Goal: Transaction & Acquisition: Purchase product/service

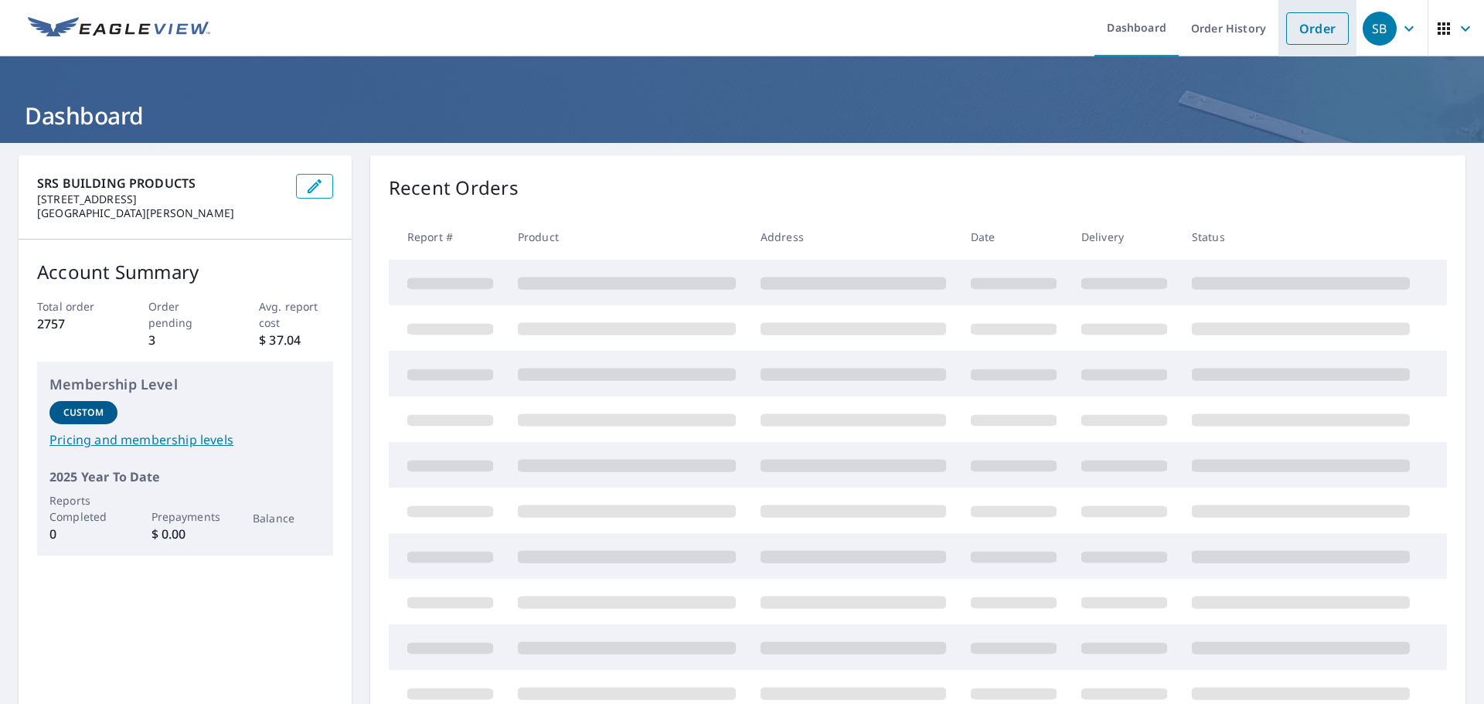
drag, startPoint x: 1292, startPoint y: 34, endPoint x: 1294, endPoint y: 45, distance: 10.9
click at [1293, 34] on link "Order" at bounding box center [1317, 28] width 63 height 32
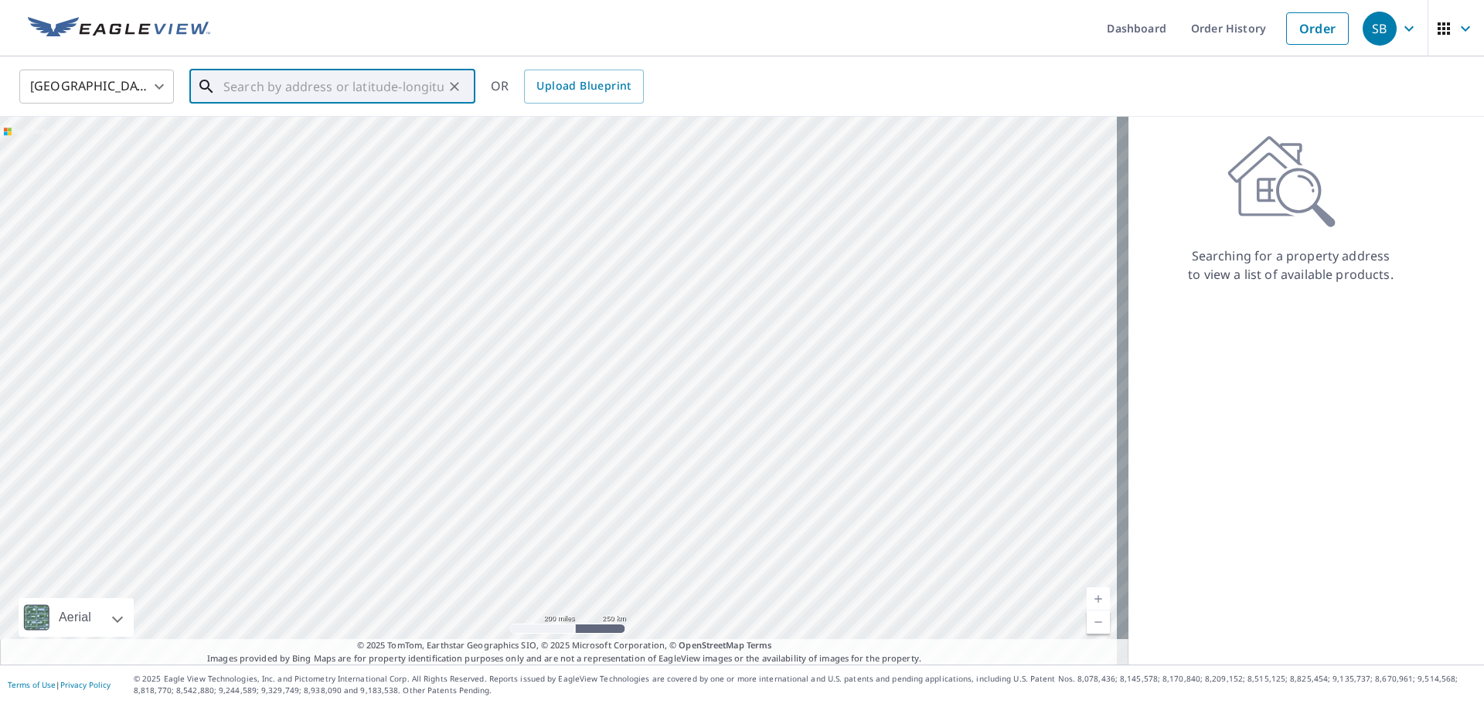
click at [324, 87] on input "text" at bounding box center [333, 86] width 220 height 43
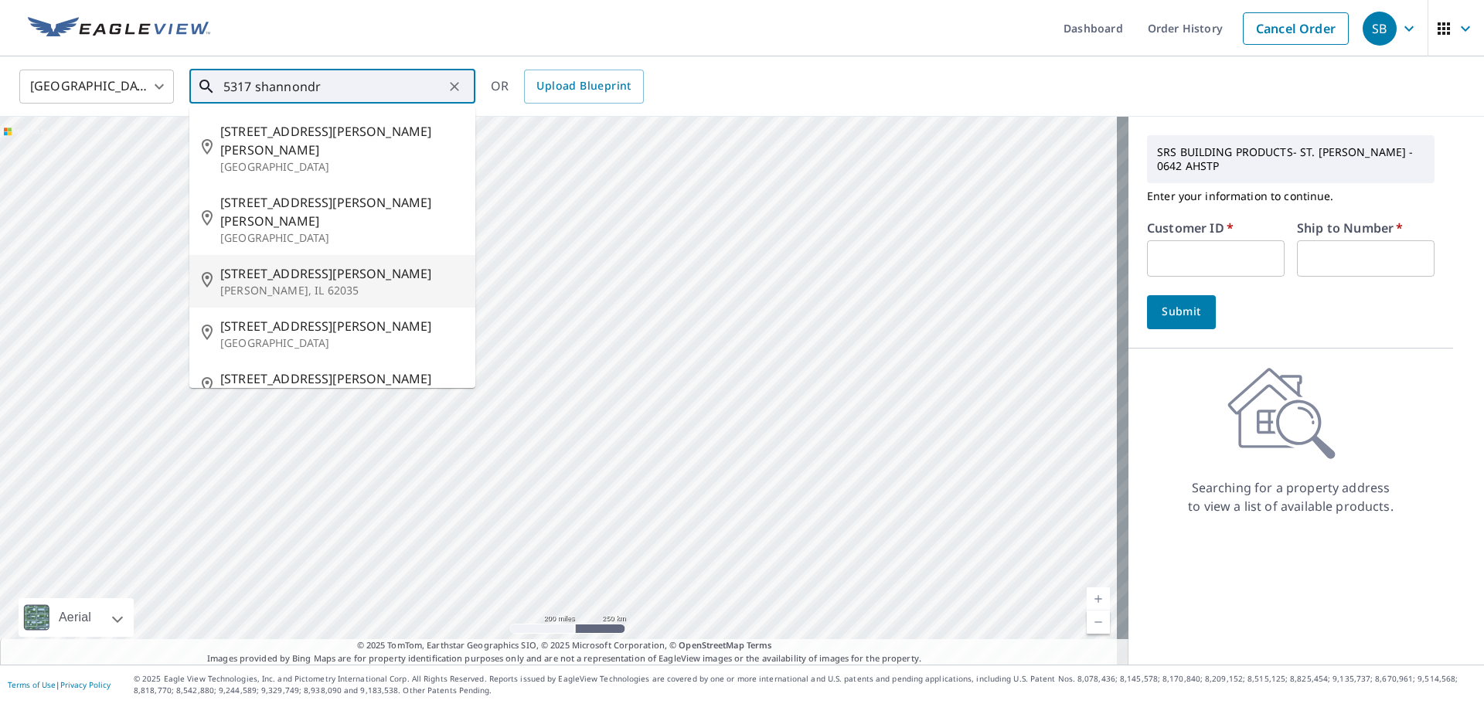
click at [301, 264] on span "[STREET_ADDRESS][PERSON_NAME]" at bounding box center [341, 273] width 243 height 19
type input "[STREET_ADDRESS][PERSON_NAME][PERSON_NAME]"
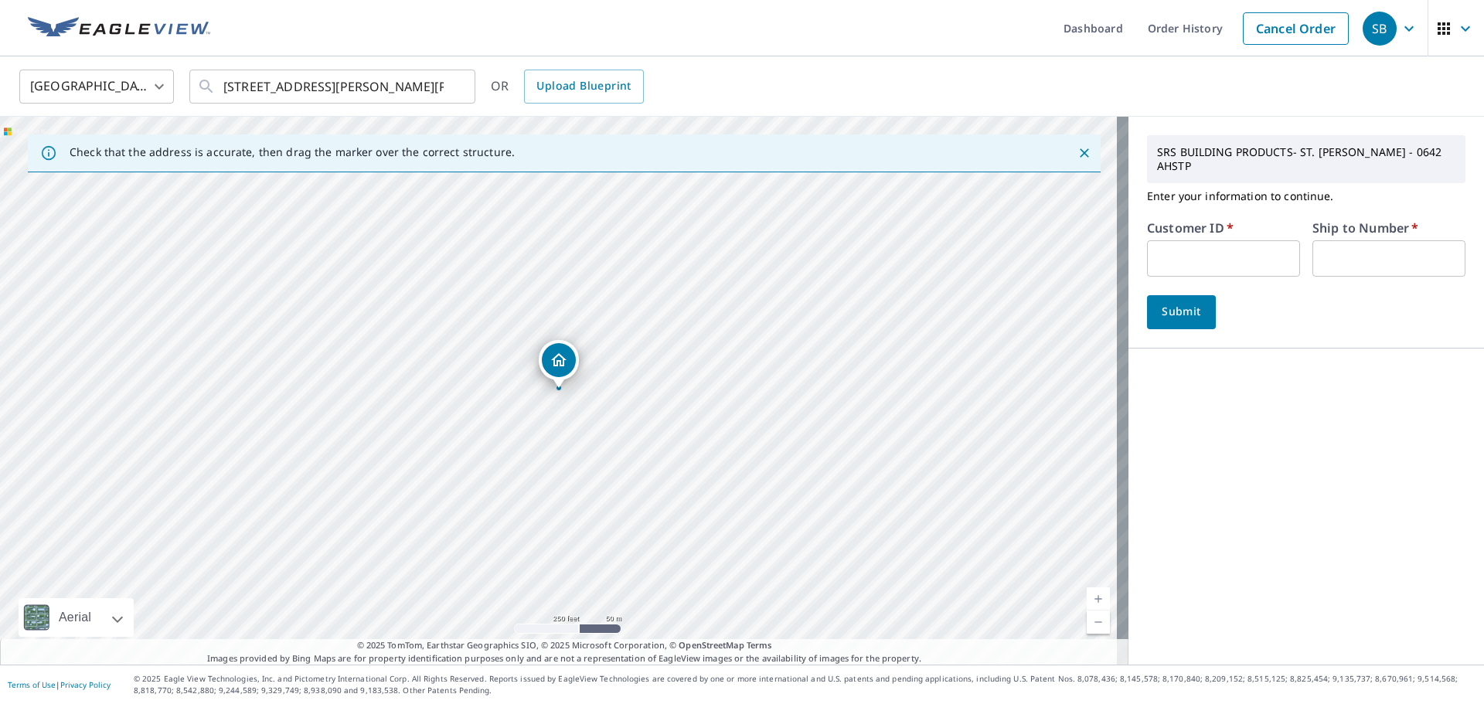
click at [1173, 240] on input "text" at bounding box center [1223, 258] width 153 height 36
type input "rya247"
click at [1367, 247] on input "text" at bounding box center [1388, 258] width 153 height 36
type input "1"
click at [1186, 302] on span "Submit" at bounding box center [1181, 311] width 44 height 19
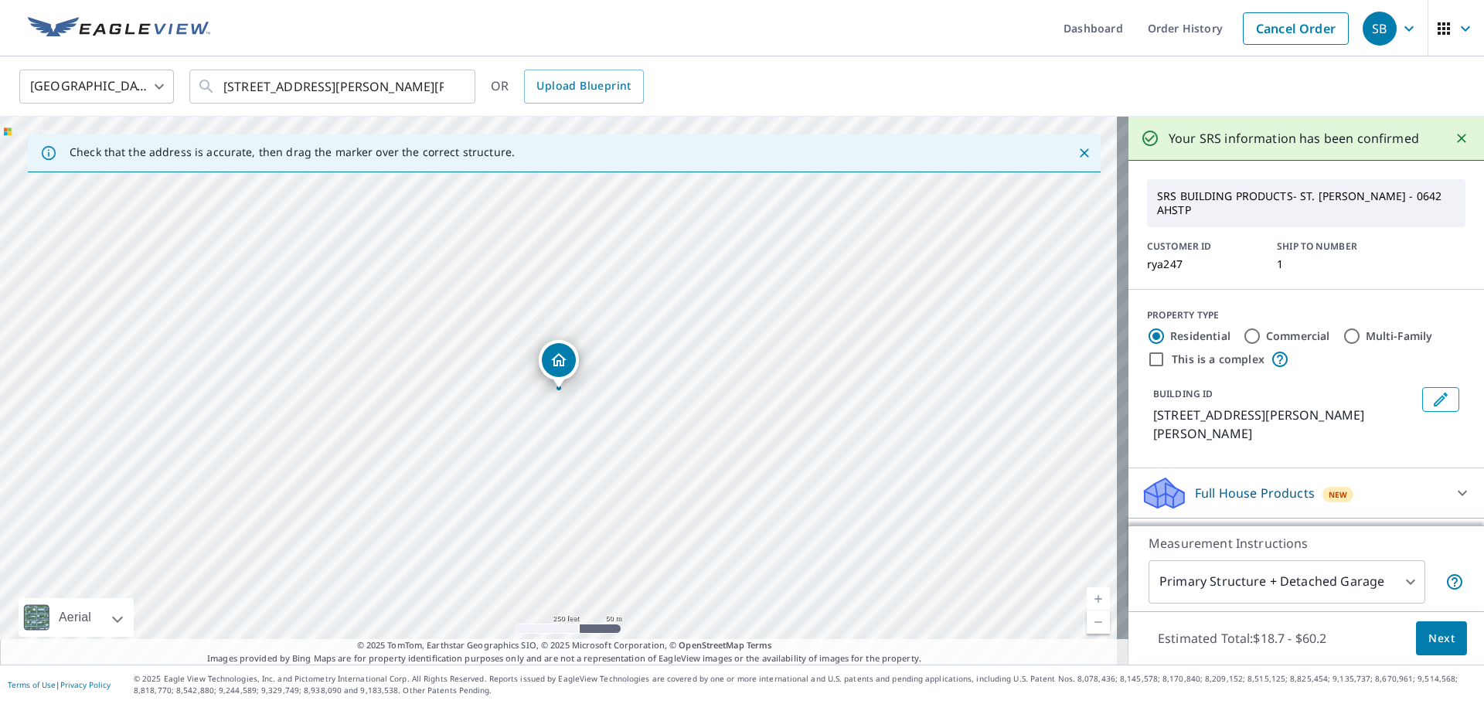
click at [1433, 645] on span "Next" at bounding box center [1441, 638] width 26 height 19
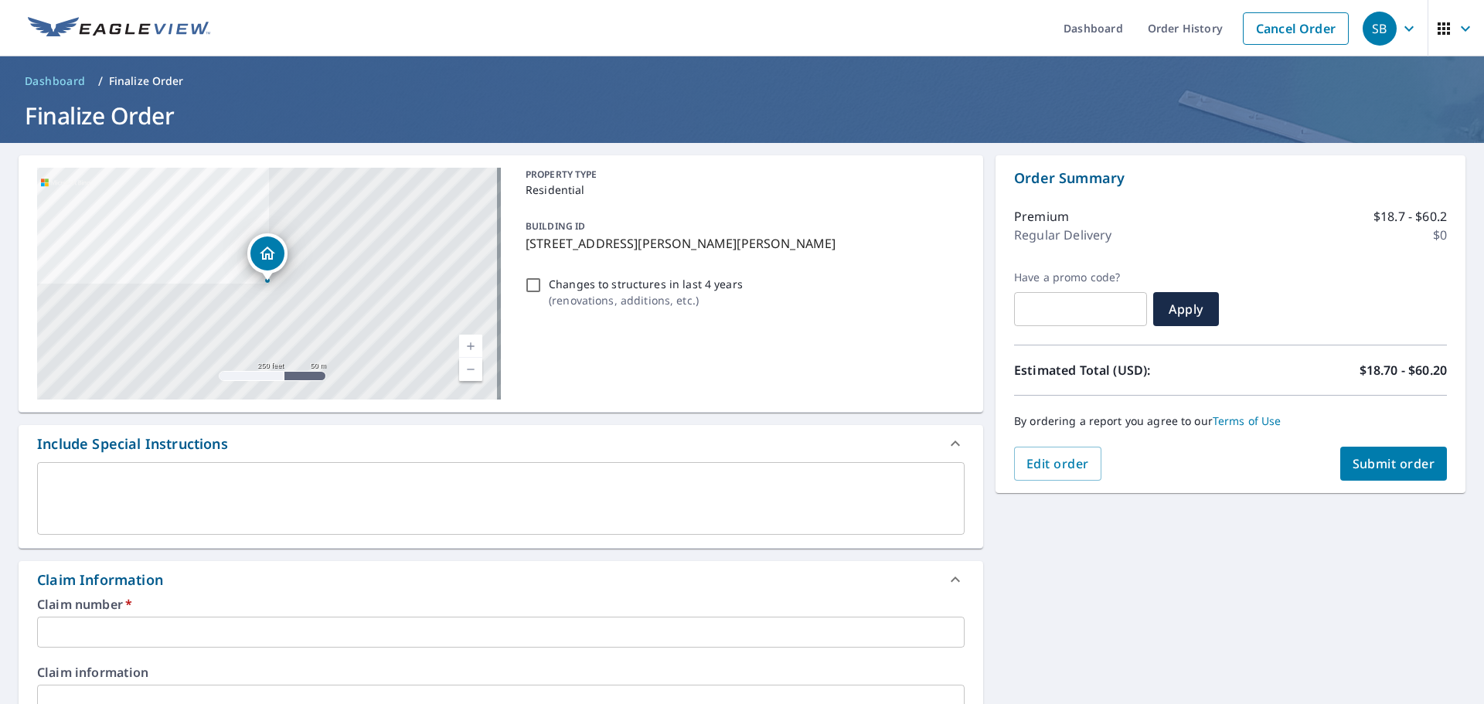
click at [253, 631] on input "text" at bounding box center [501, 632] width 928 height 31
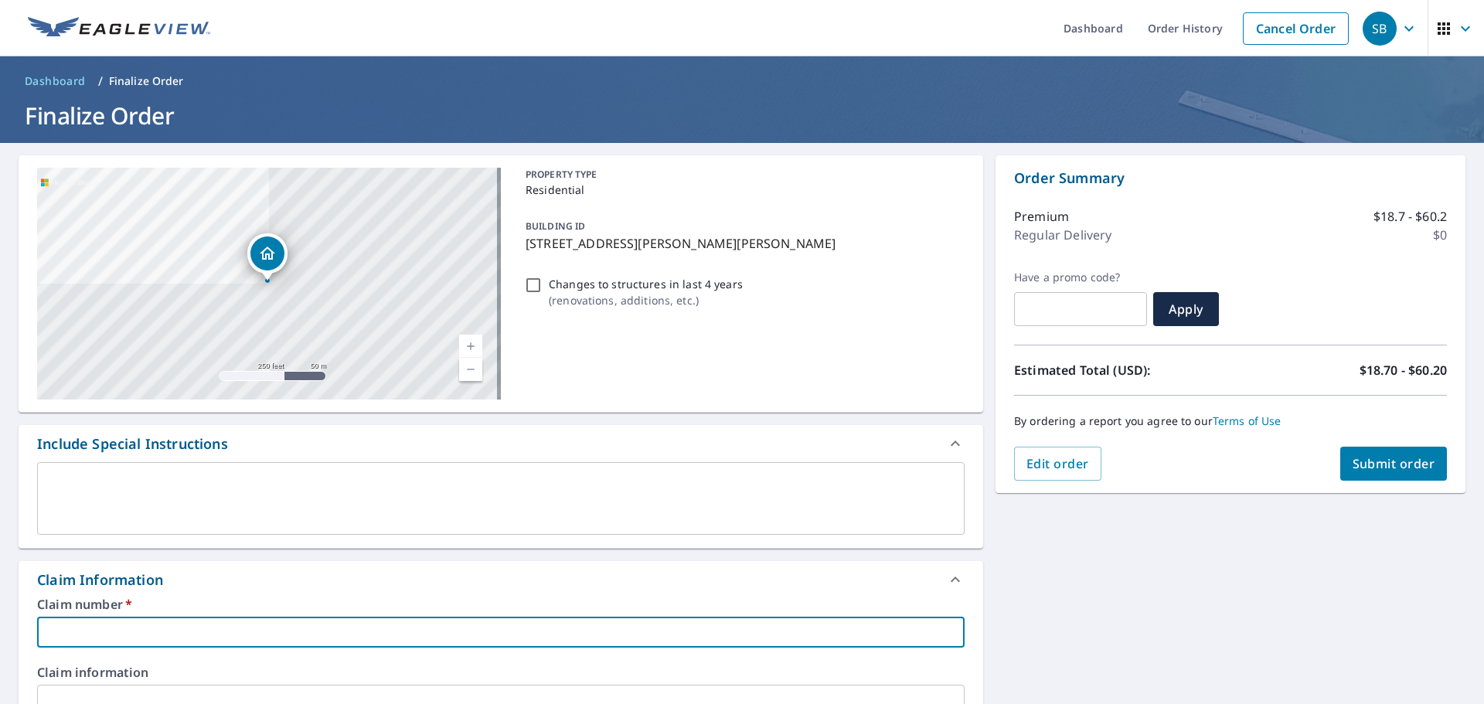
type input "5"
checkbox input "true"
type input "53"
checkbox input "true"
type input "531"
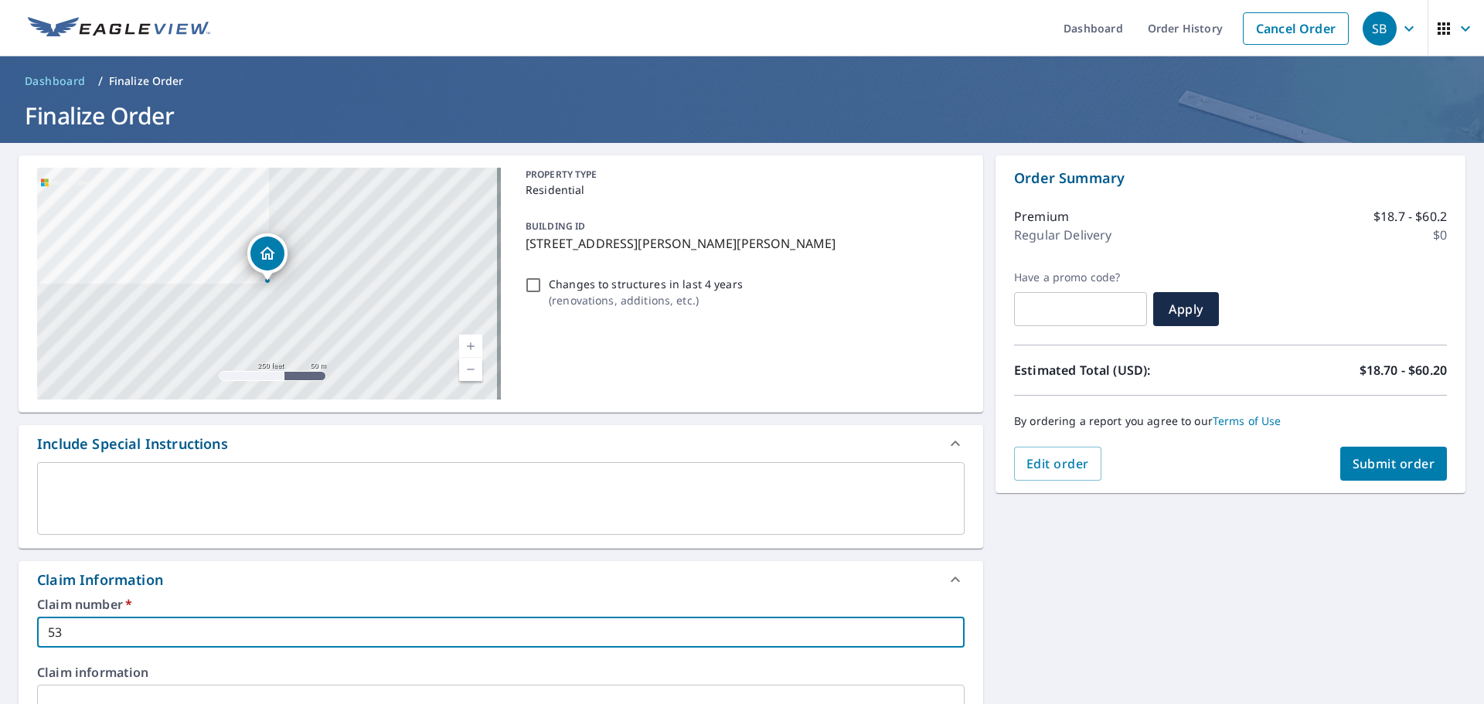
checkbox input "true"
type input "5317"
checkbox input "true"
type input "5317"
checkbox input "true"
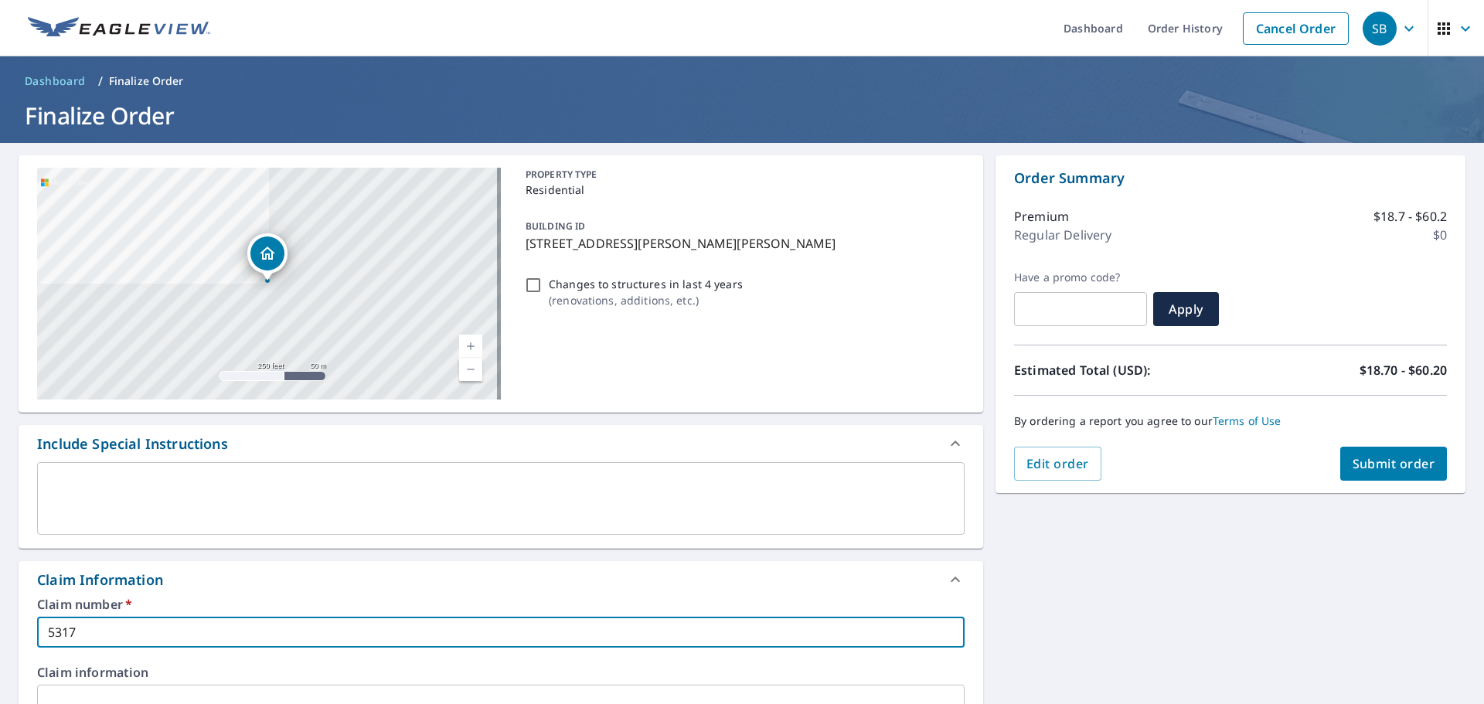
type input "5317 s"
checkbox input "true"
type input "5317 sh"
checkbox input "true"
type input "5317 sha"
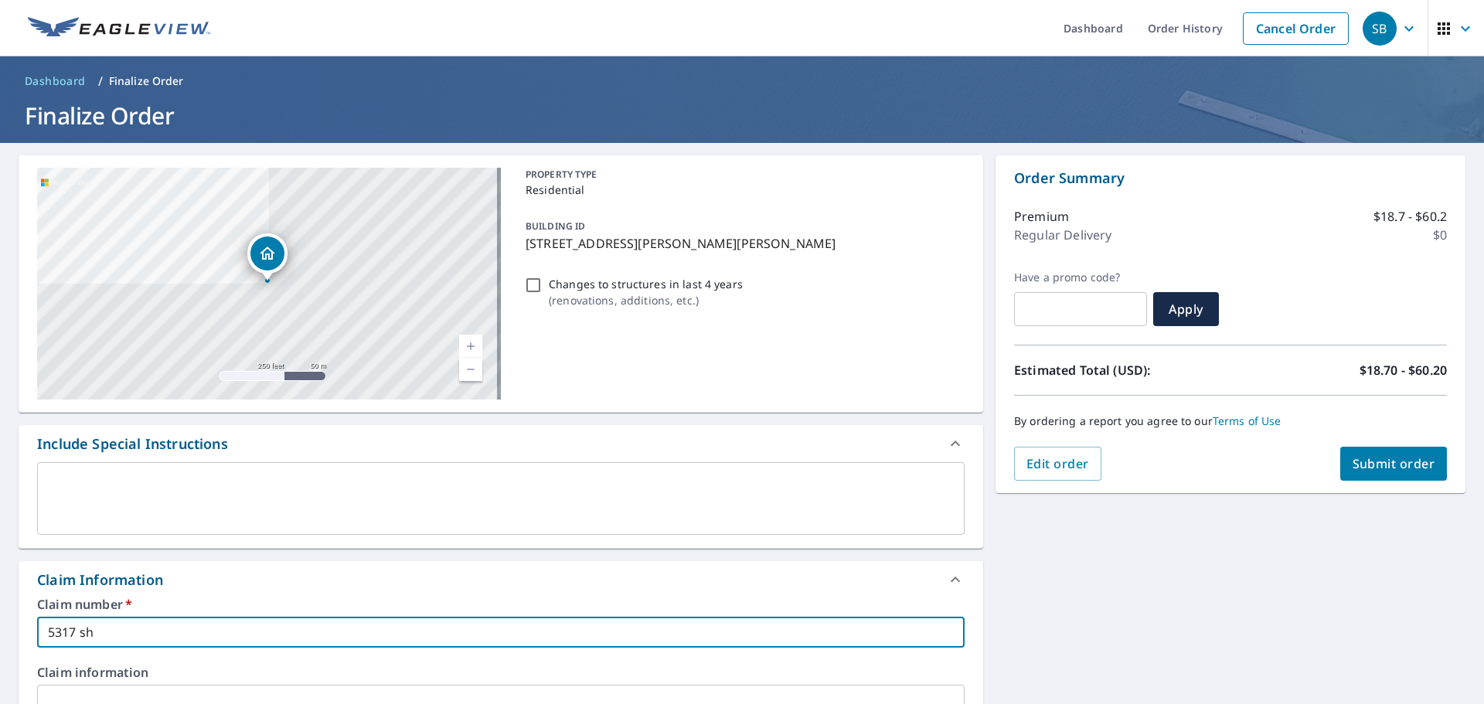
checkbox input "true"
type input "5317 shan"
checkbox input "true"
type input "5317 shann"
checkbox input "true"
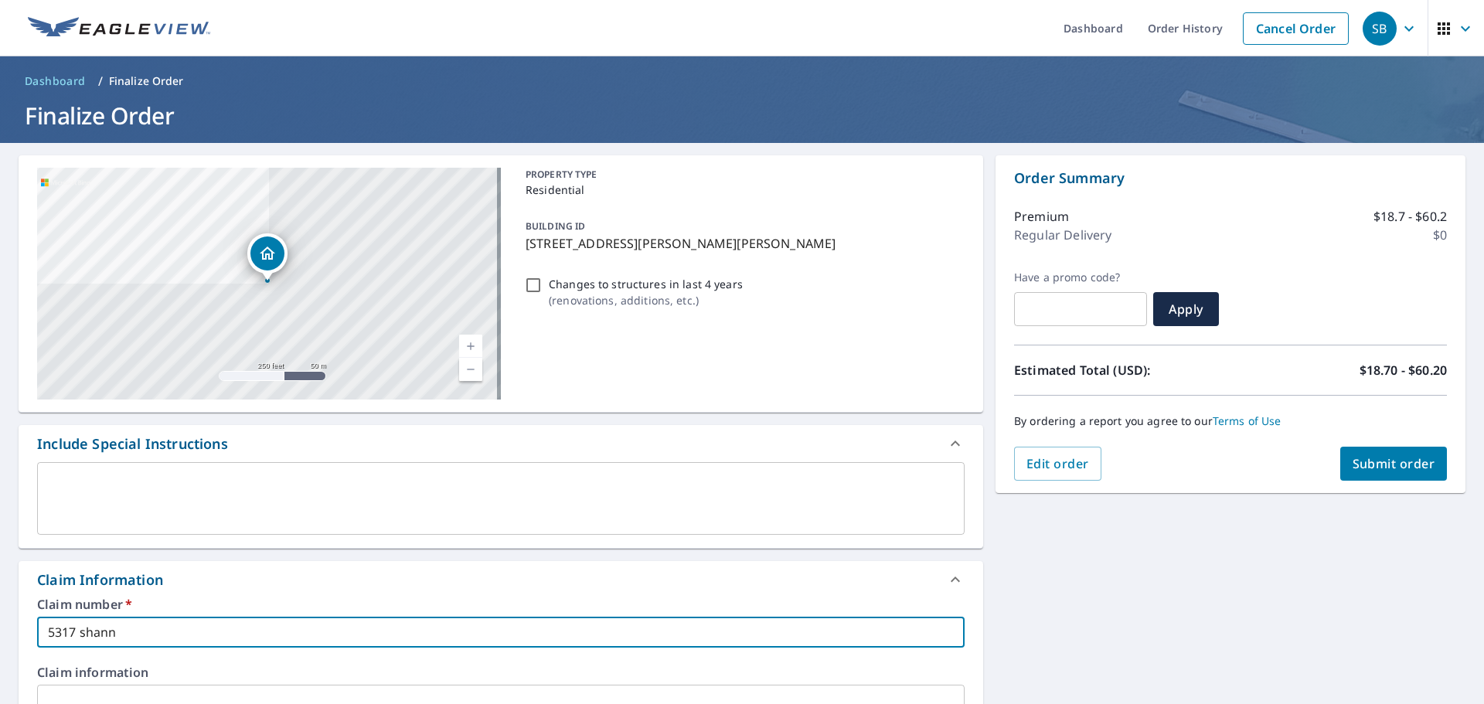
type input "5317 shanno"
checkbox input "true"
type input "5317 [PERSON_NAME]"
checkbox input "true"
type input "5317 [PERSON_NAME]"
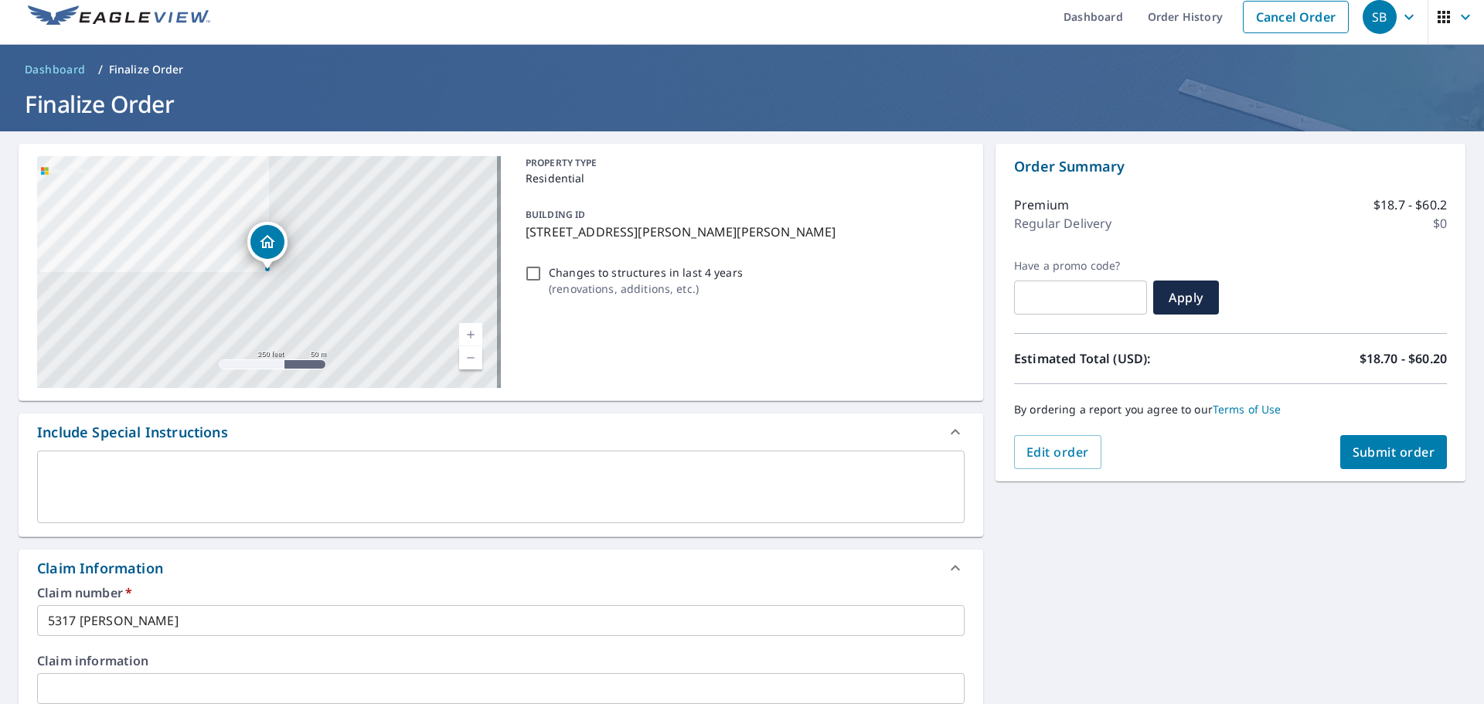
scroll to position [417, 0]
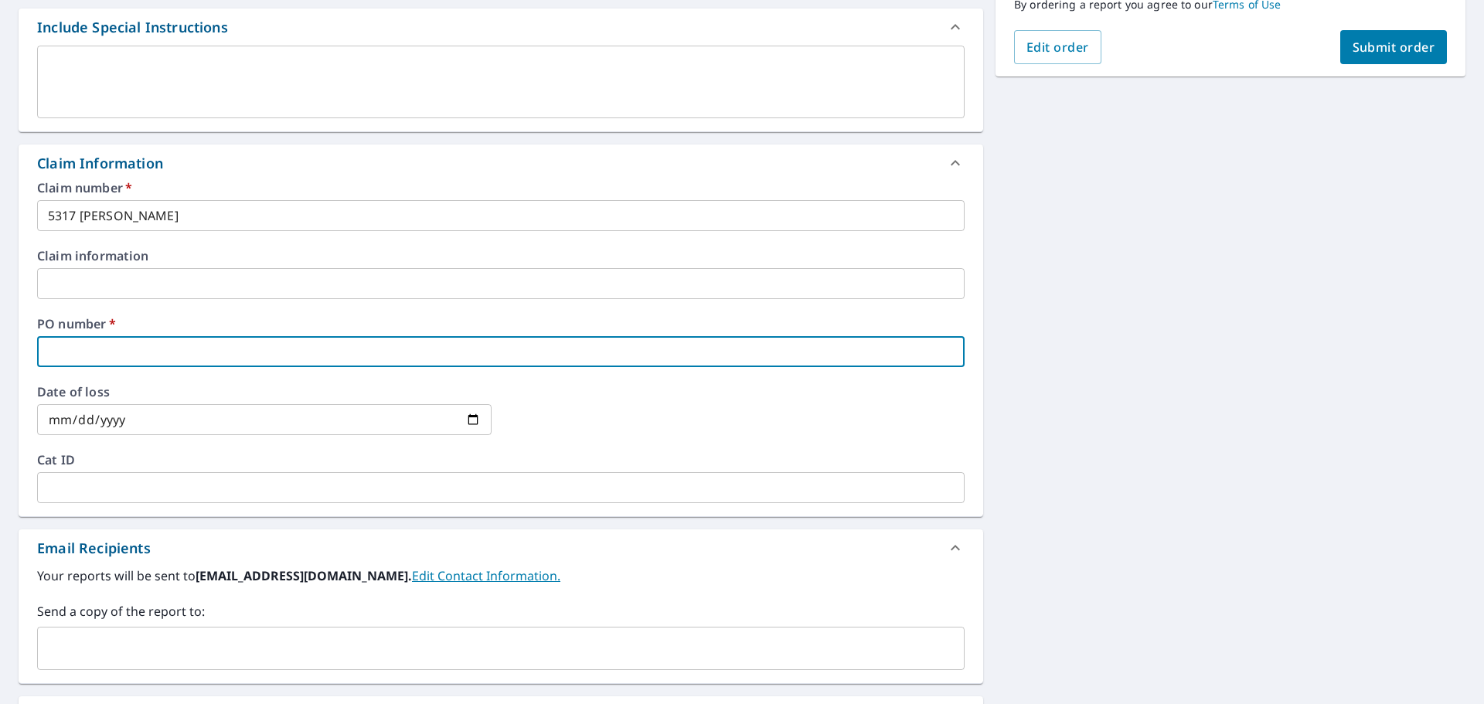
type input "5"
checkbox input "true"
type input "53"
checkbox input "true"
type input "531"
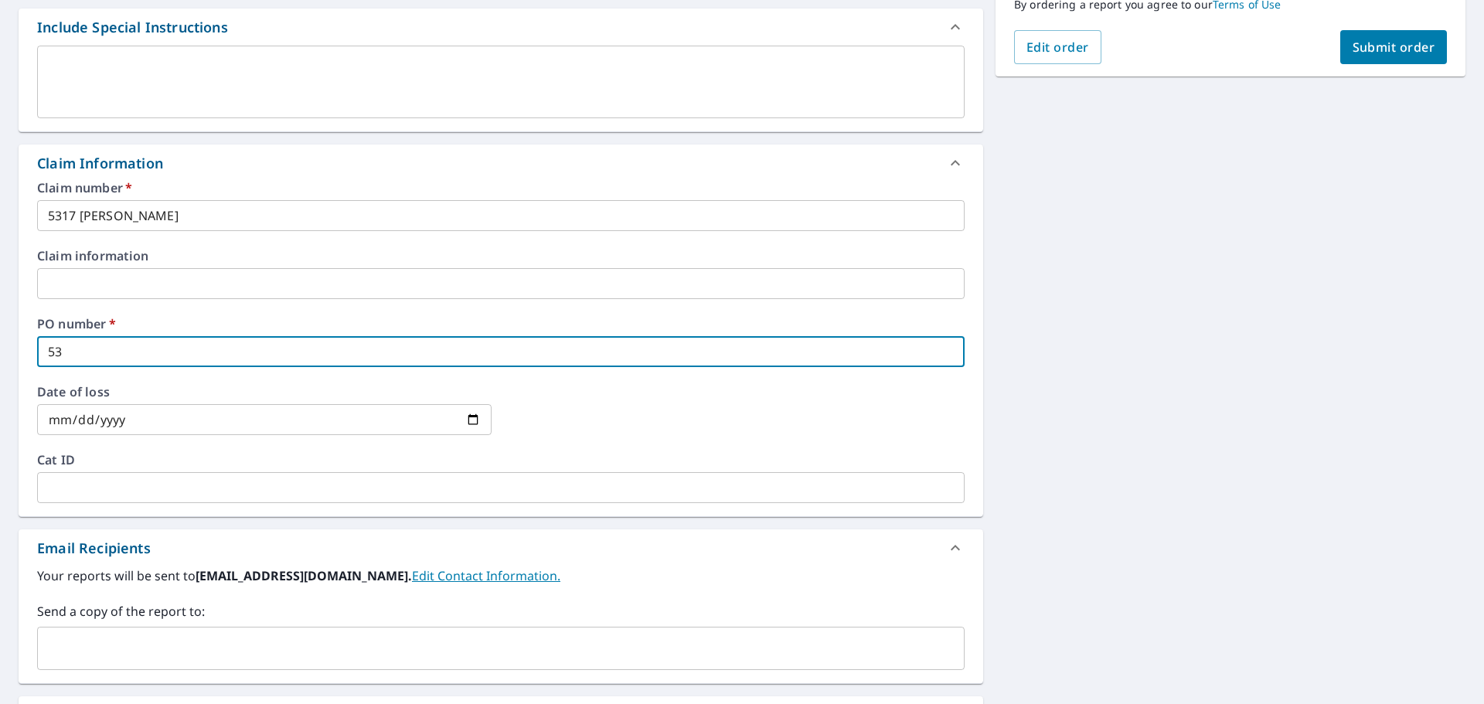
checkbox input "true"
type input "5317"
checkbox input "true"
type input "5317"
checkbox input "true"
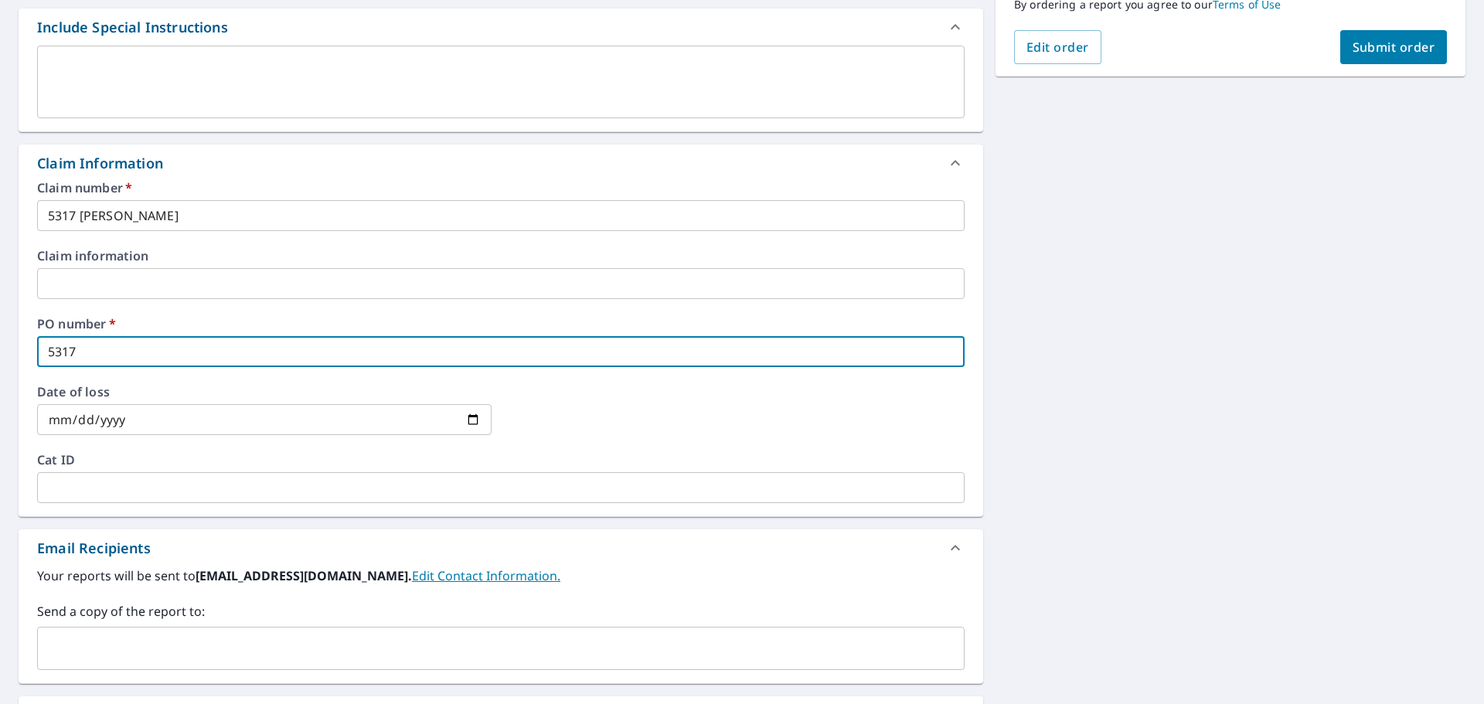
type input "5317 s"
checkbox input "true"
type input "5317 sh"
checkbox input "true"
type input "5317 sha"
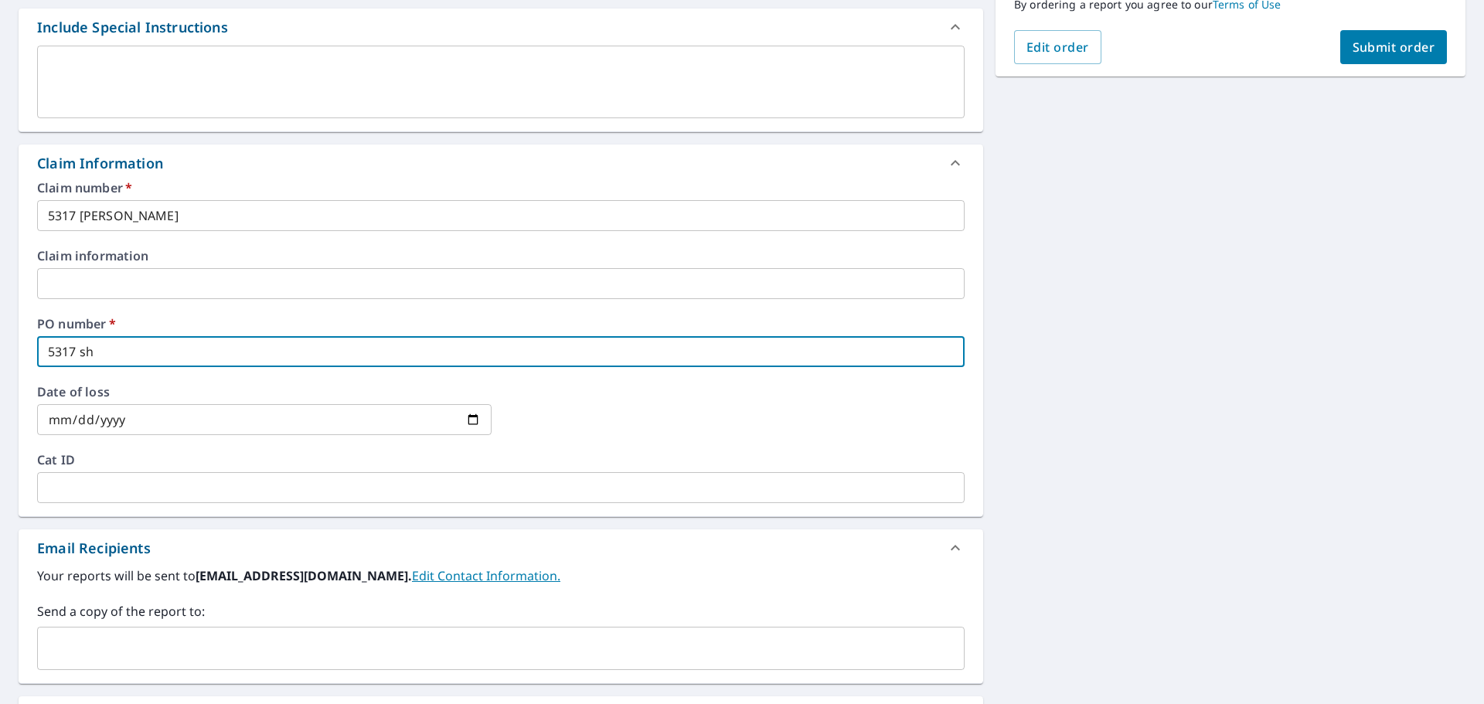
checkbox input "true"
type input "5317 shan"
checkbox input "true"
type input "5317 shann"
checkbox input "true"
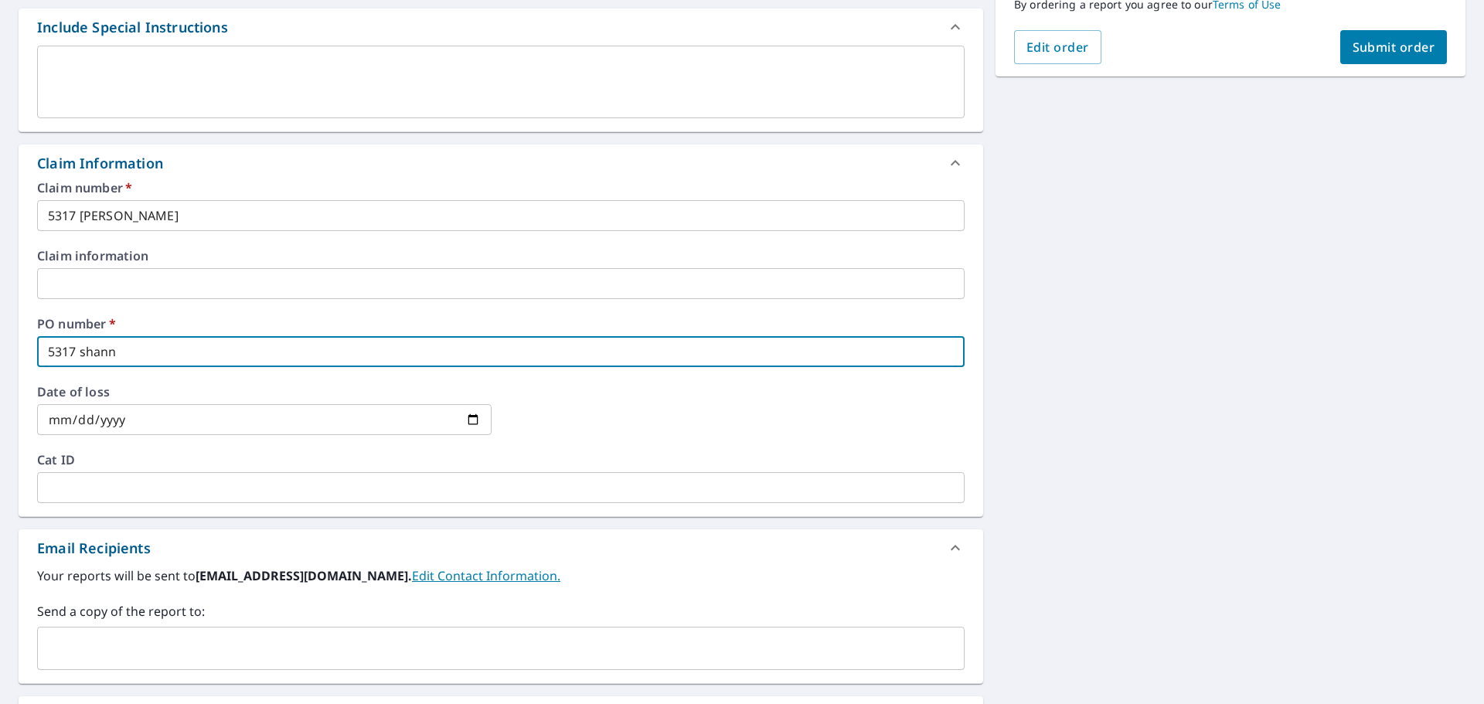
type input "5317 shanno"
checkbox input "true"
type input "5317 [PERSON_NAME]"
checkbox input "true"
type input "5317 [PERSON_NAME]"
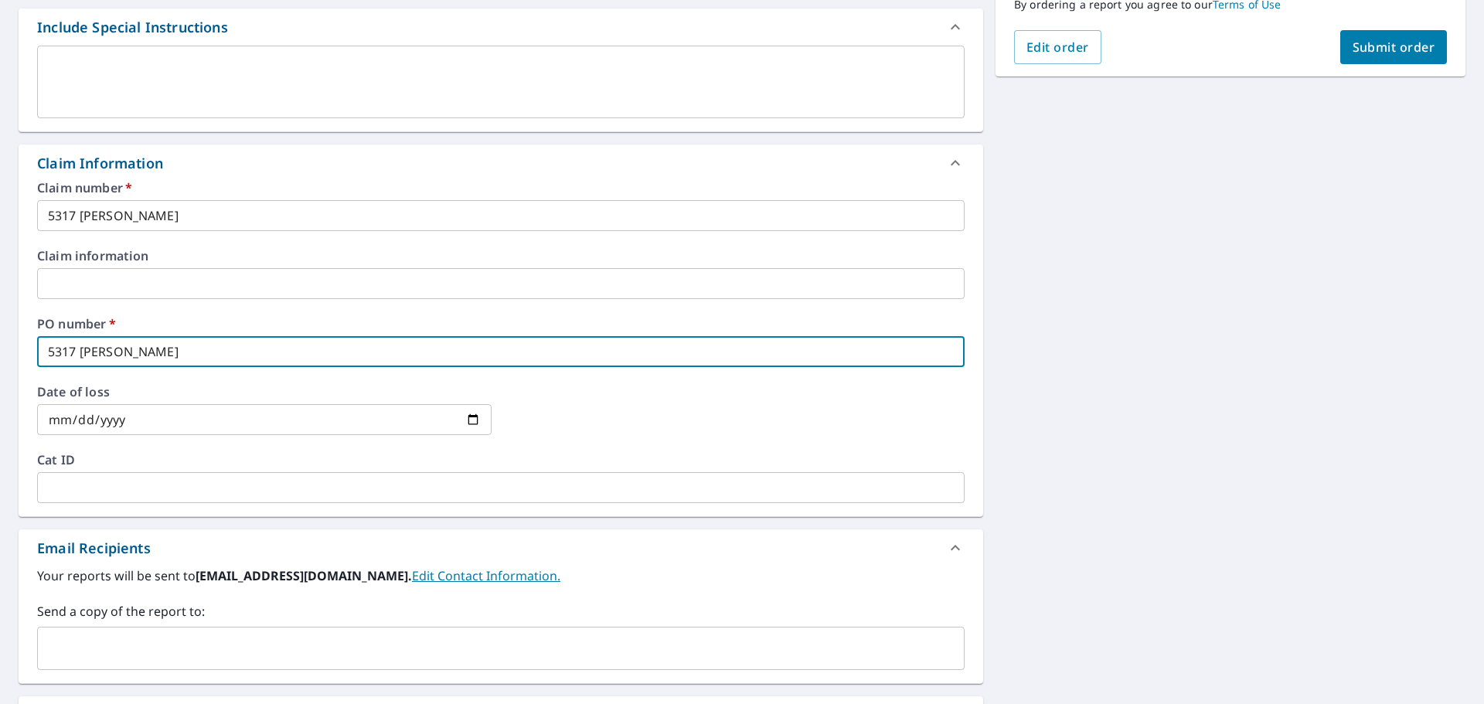
checkbox input "true"
type input "5317 [PERSON_NAME]"
checkbox input "true"
type input "5317 [PERSON_NAME]"
checkbox input "true"
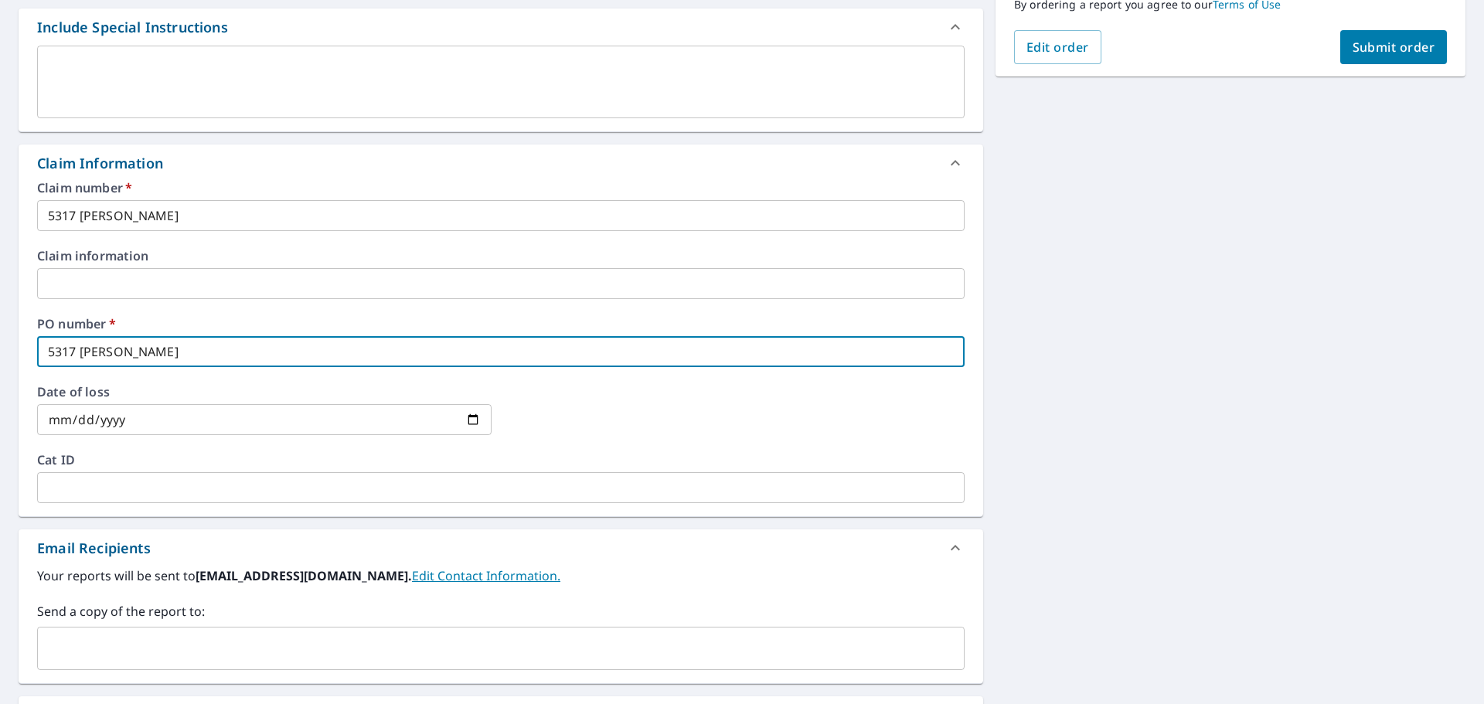
click at [308, 629] on div "​" at bounding box center [501, 648] width 928 height 43
type input "5317 [PERSON_NAME]"
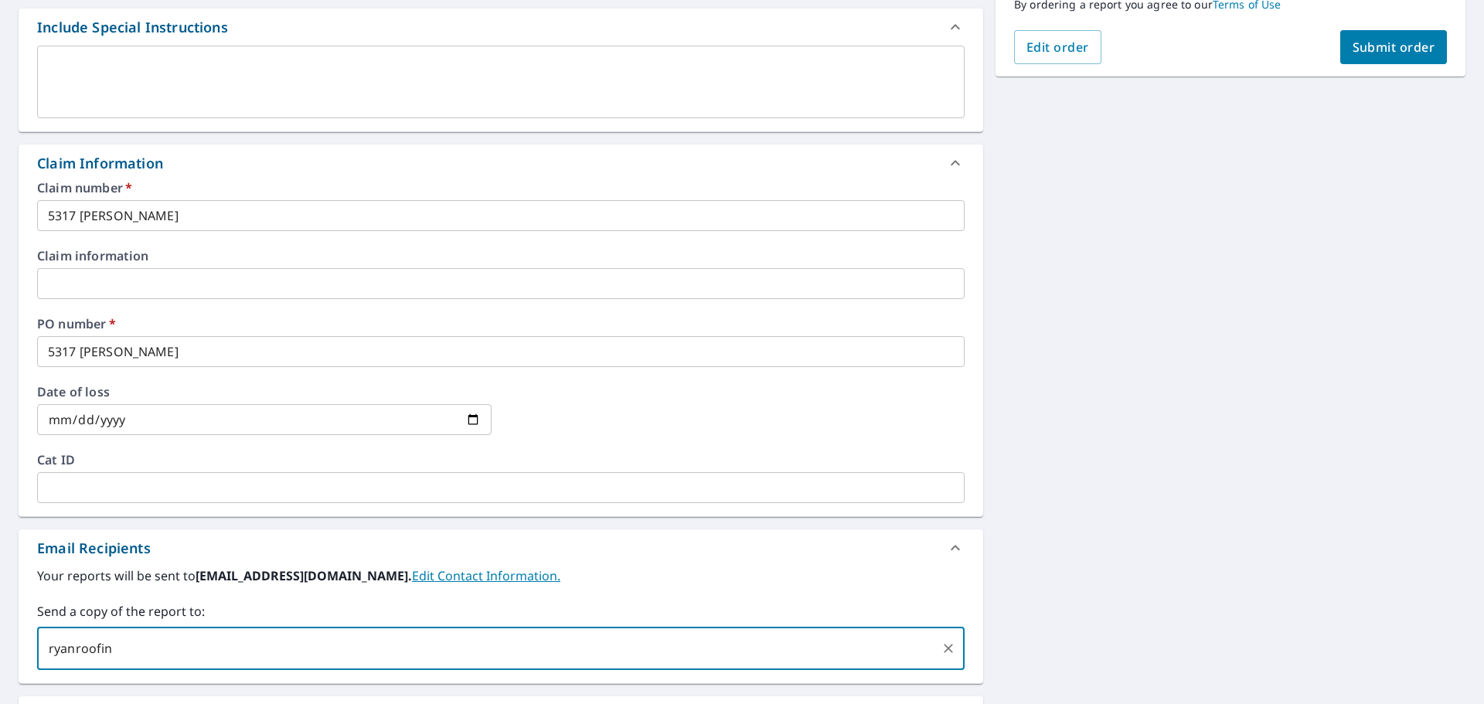
type input "ryanroofing"
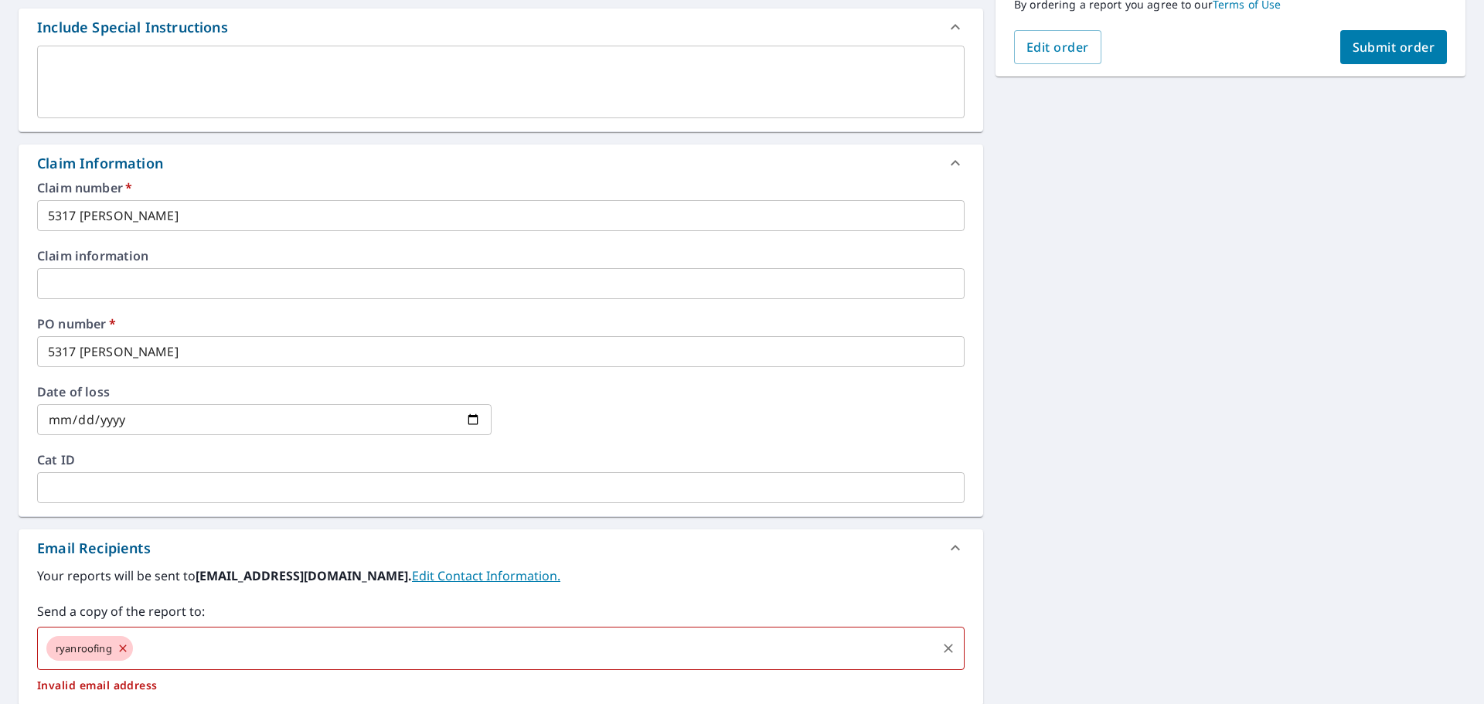
checkbox input "true"
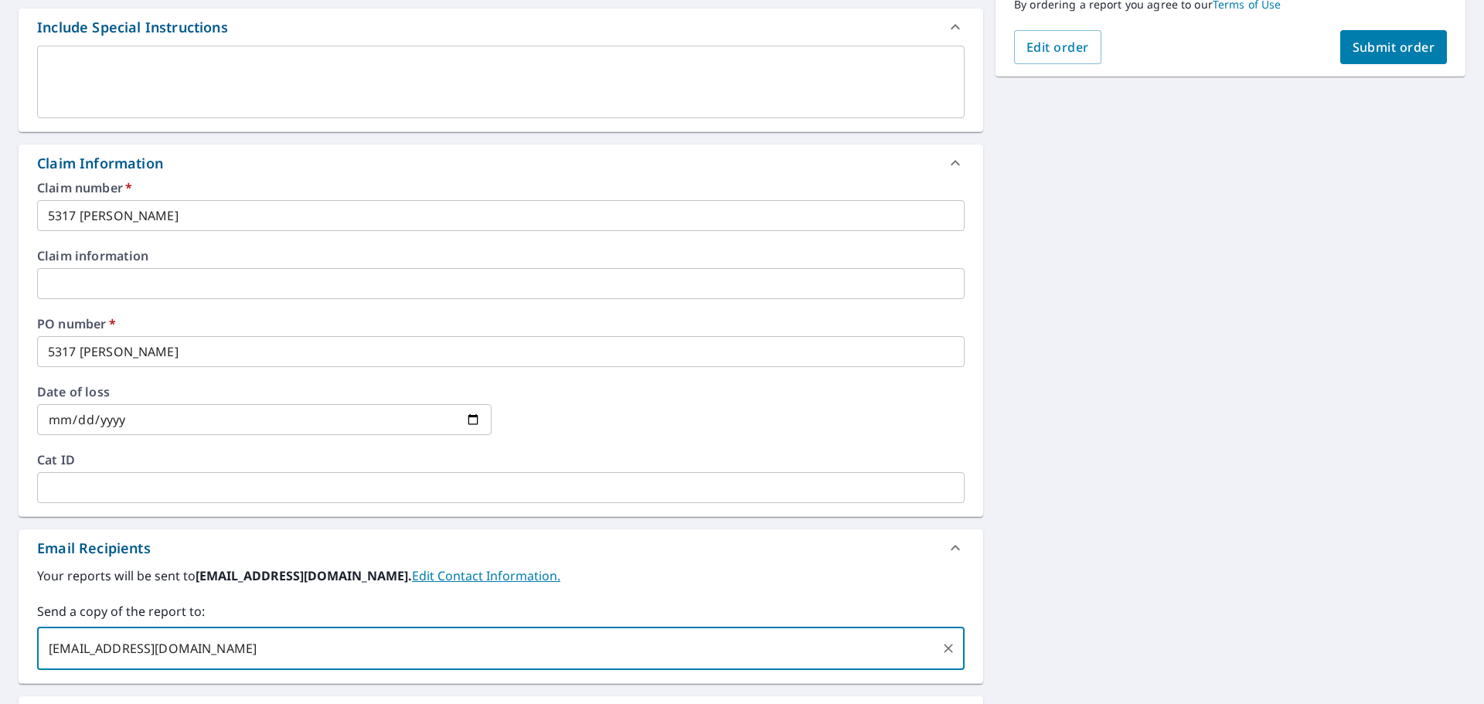
type input "[EMAIL_ADDRESS][DOMAIN_NAME]"
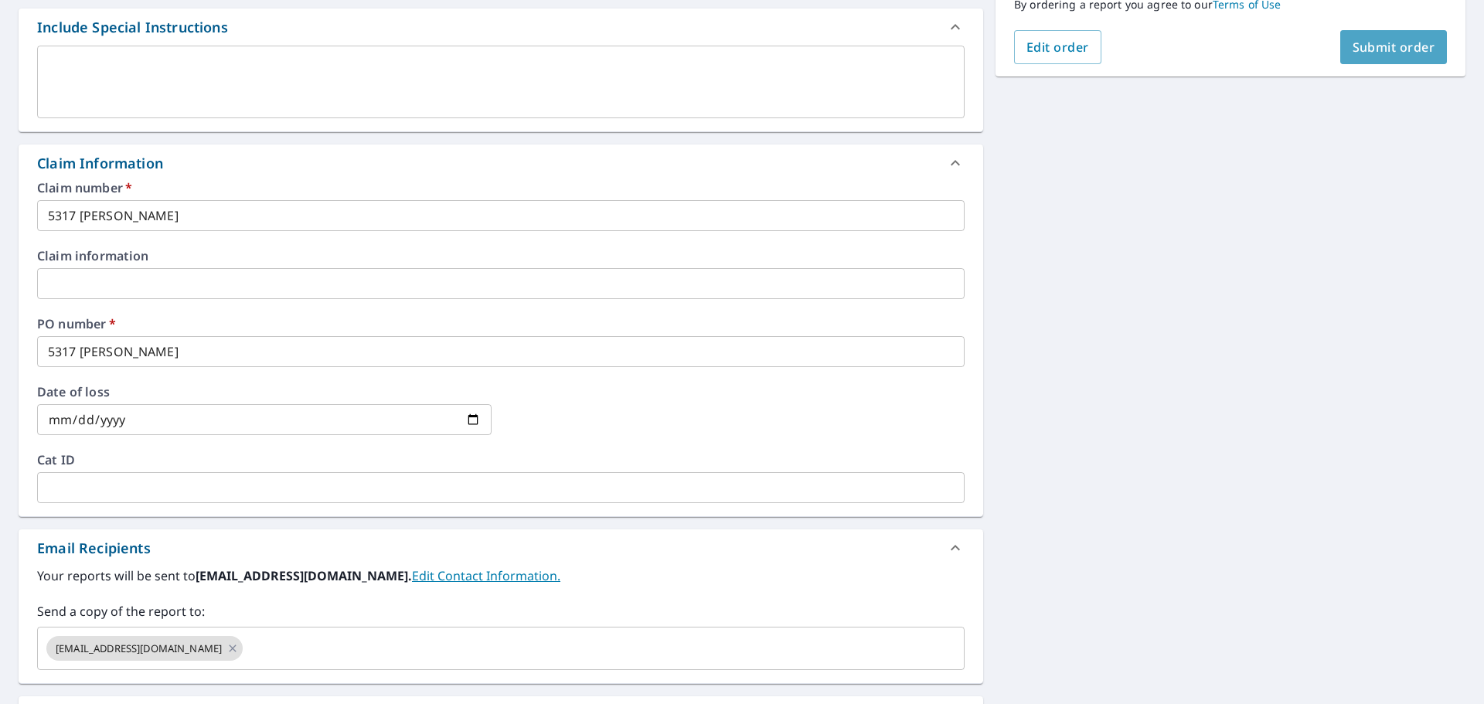
click at [1363, 41] on span "Submit order" at bounding box center [1394, 47] width 83 height 17
checkbox input "true"
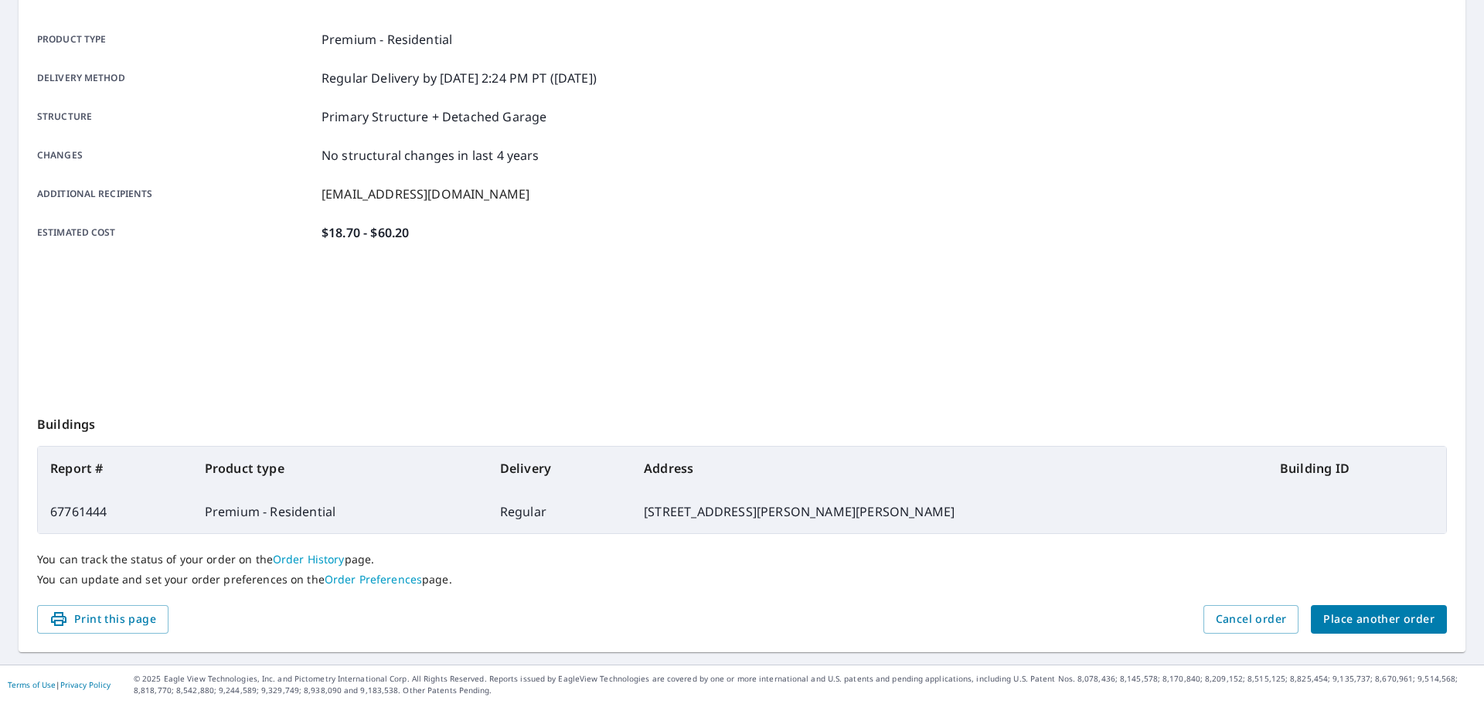
scroll to position [206, 0]
